Goal: Complete application form

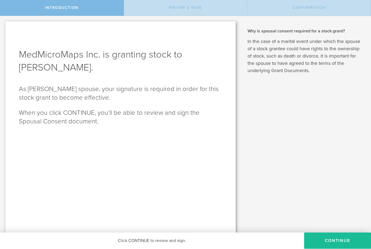
click at [335, 237] on button "CONTINUE" at bounding box center [337, 240] width 67 height 16
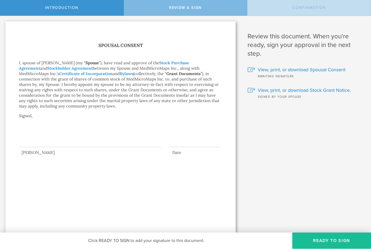
click at [29, 68] on link "Stock Purchase Agreement" at bounding box center [104, 65] width 170 height 11
click at [56, 66] on link "Stockholder Agreement" at bounding box center [70, 68] width 46 height 5
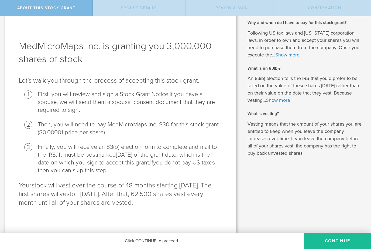
scroll to position [9, 0]
click at [292, 55] on link "Show more" at bounding box center [287, 55] width 24 height 6
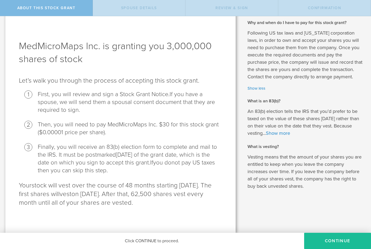
click at [281, 136] on link "Show more" at bounding box center [278, 133] width 24 height 6
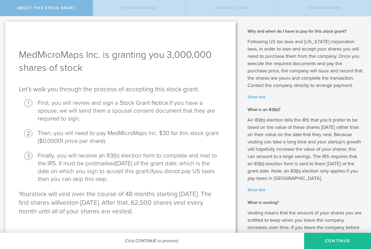
scroll to position [0, 0]
click at [140, 8] on span "Spouse Details" at bounding box center [139, 8] width 36 height 5
click at [343, 240] on button "CONTINUE" at bounding box center [337, 240] width 67 height 16
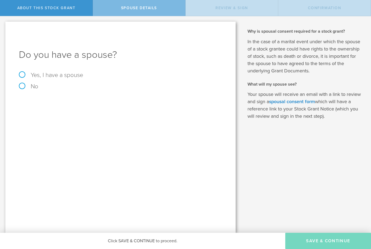
click at [21, 75] on label "Yes, I have a spouse" at bounding box center [120, 75] width 203 height 6
click at [4, 25] on input "Yes, I have a spouse" at bounding box center [2, 20] width 4 height 9
radio input "true"
